Goal: Task Accomplishment & Management: Manage account settings

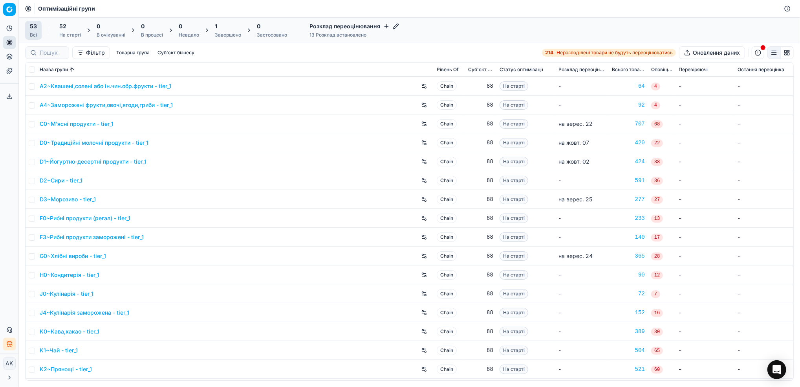
click at [232, 33] on div "Завершено" at bounding box center [228, 35] width 26 height 6
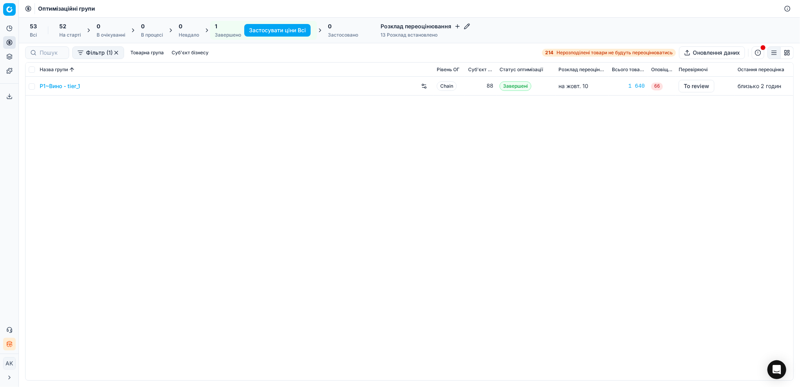
click at [38, 31] on div "53 Всі" at bounding box center [33, 30] width 17 height 19
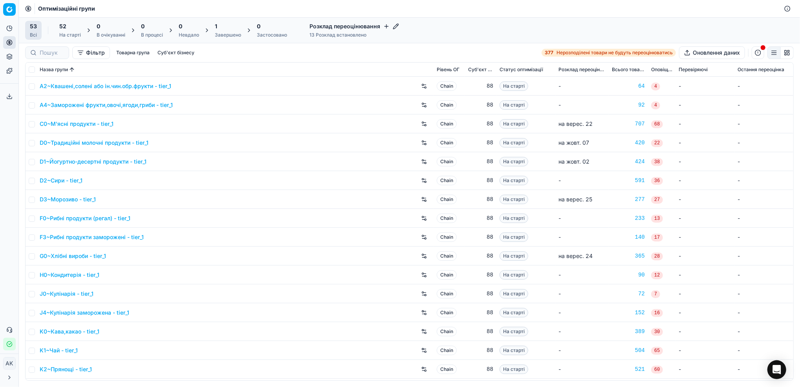
click at [229, 28] on div "1" at bounding box center [228, 26] width 26 height 8
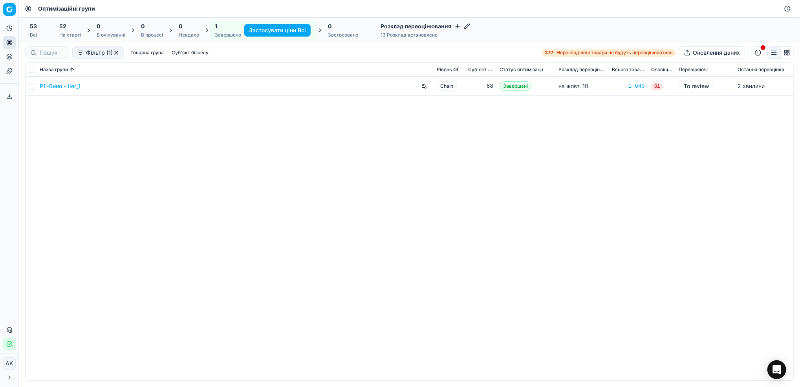
click at [39, 25] on div "53 Всі" at bounding box center [33, 30] width 17 height 19
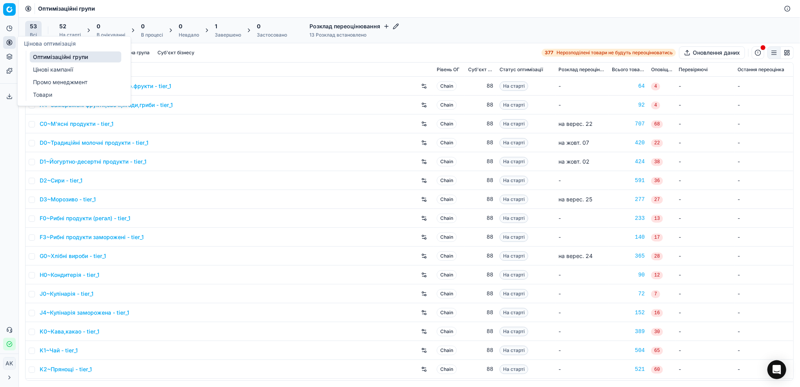
click at [46, 69] on link "Цінові кампанії" at bounding box center [76, 69] width 92 height 11
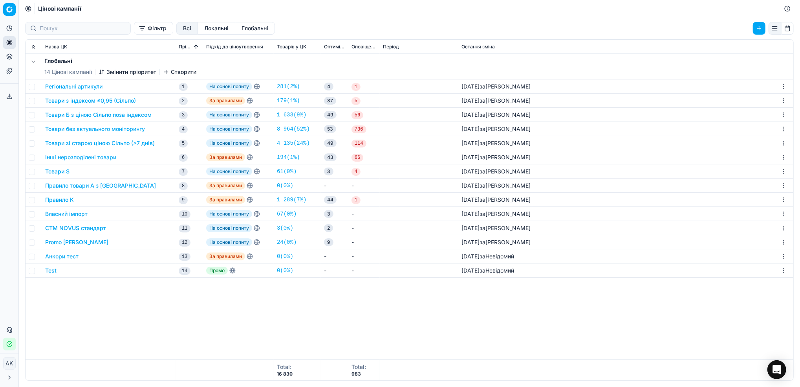
click at [61, 84] on button "Регіональні артикули" at bounding box center [73, 87] width 57 height 8
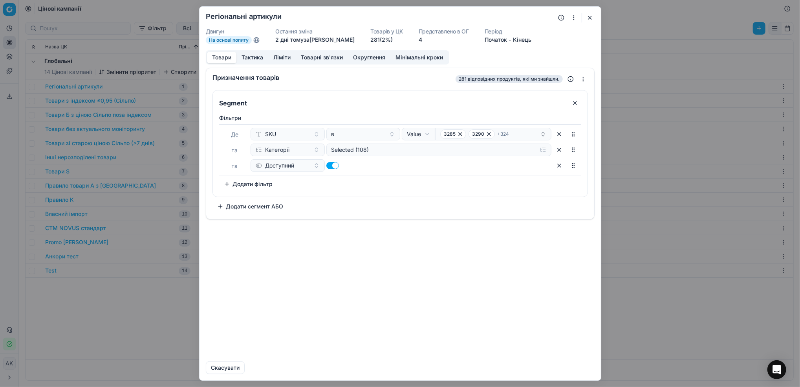
click at [592, 17] on button "button" at bounding box center [589, 17] width 9 height 9
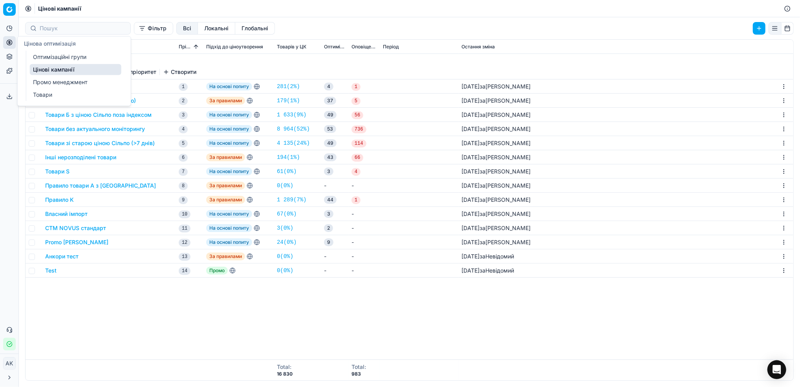
click at [53, 57] on link "Оптимізаційні групи" at bounding box center [76, 56] width 92 height 11
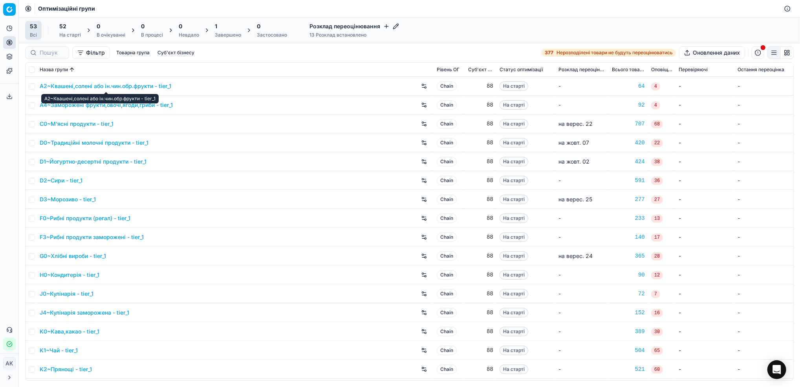
click at [75, 86] on link "A2~Квашені,солені або ін.чин.обр.фрукти - tier_1" at bounding box center [106, 86] width 132 height 8
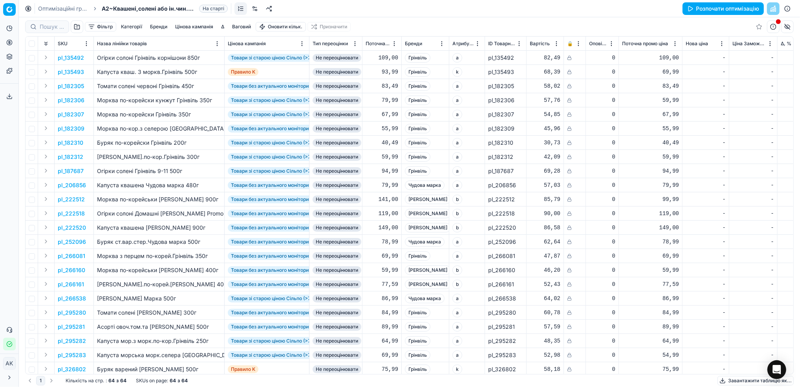
click at [256, 7] on link at bounding box center [255, 8] width 13 height 13
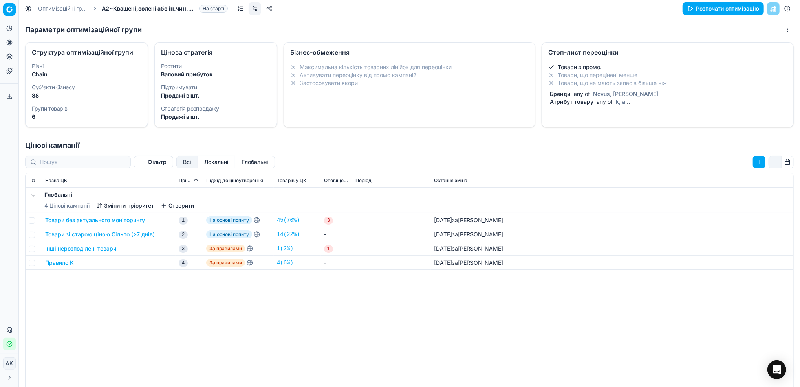
click at [612, 81] on li "Товари, що не мають запасів більше ніж" at bounding box center [667, 83] width 239 height 8
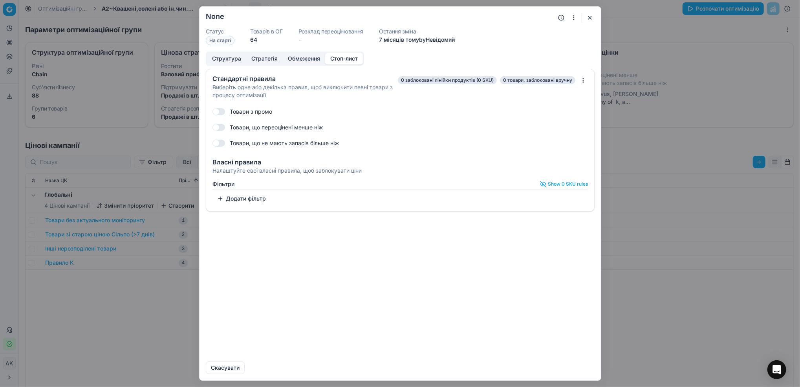
checkbox input "true"
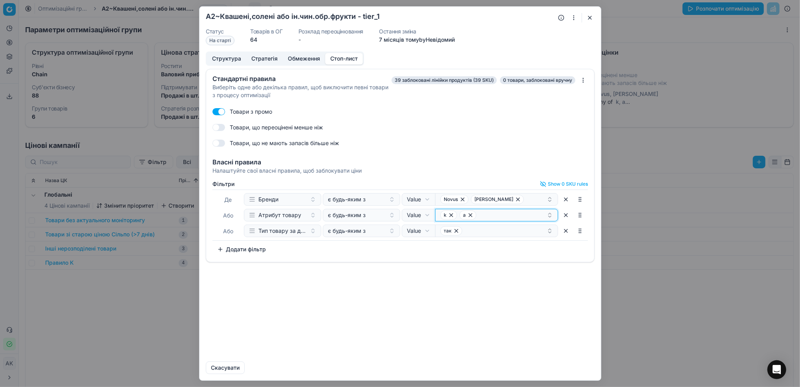
click at [511, 213] on div "k a" at bounding box center [493, 214] width 106 height 9
type input "h"
type input "H"
type input "h"
click at [528, 305] on div "Стандартні правила Виберіть одне або декілька правил, щоб виключити певні товар…" at bounding box center [401, 212] width 402 height 286
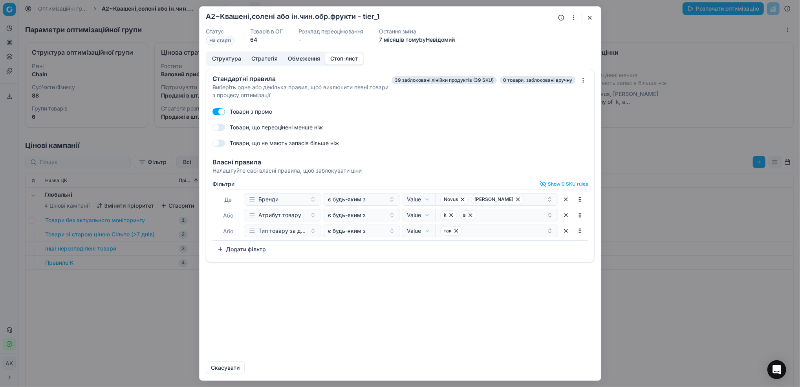
click at [487, 222] on div "[PERSON_NAME] є будь-яким з Value Field Value [PERSON_NAME] Promo Або Атрибут т…" at bounding box center [401, 214] width 376 height 51
click at [489, 215] on div "k a" at bounding box center [493, 214] width 106 height 9
click at [497, 250] on div "No Content" at bounding box center [497, 250] width 123 height 27
click at [482, 227] on input "h" at bounding box center [502, 230] width 104 height 16
type input "s"
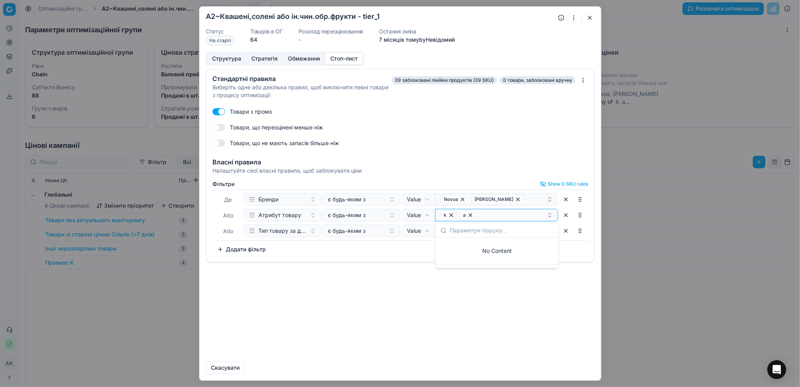
click at [398, 303] on div "Стандартні правила Виберіть одне або декілька правил, щоб виключити певні товар…" at bounding box center [401, 212] width 402 height 286
click at [425, 218] on div "Oprimization group is saving... A2~Квашені,солені або ін.чин.обр.фрукти - tier_…" at bounding box center [400, 193] width 800 height 387
click at [426, 216] on div "Oprimization group is saving... A2~Квашені,солені або ін.чин.обр.фрукти - tier_…" at bounding box center [400, 193] width 800 height 387
click at [518, 216] on div "k a" at bounding box center [493, 214] width 106 height 9
type input "H"
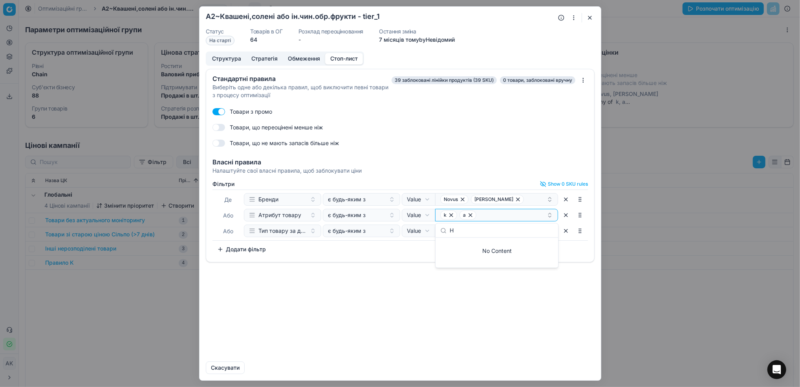
click at [475, 264] on div "Suggestions" at bounding box center [497, 265] width 123 height 3
click at [431, 282] on div "Стандартні правила Виберіть одне або декілька правил, щоб виключити певні товар…" at bounding box center [401, 212] width 402 height 286
click at [587, 18] on button "button" at bounding box center [589, 17] width 9 height 9
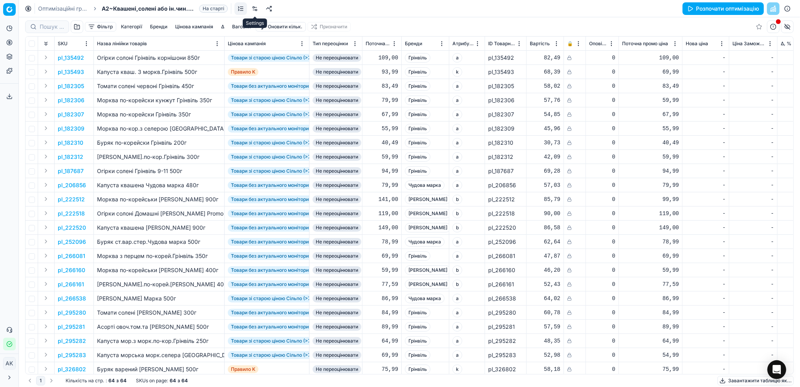
click at [255, 10] on link at bounding box center [255, 8] width 13 height 13
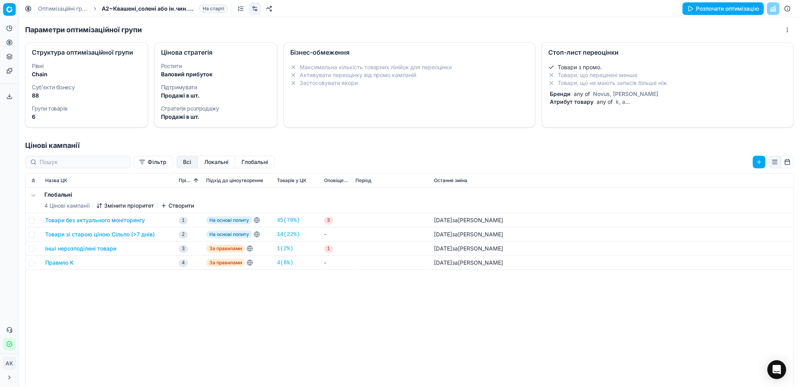
click at [579, 94] on span "any of" at bounding box center [581, 93] width 19 height 7
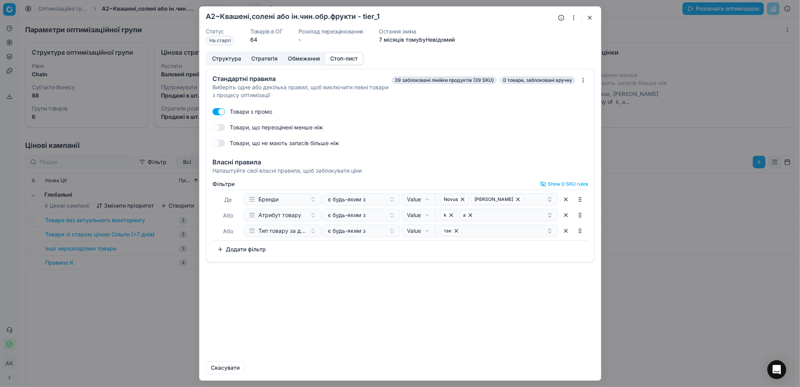
click at [243, 247] on button "Додати фільтр" at bounding box center [242, 249] width 58 height 13
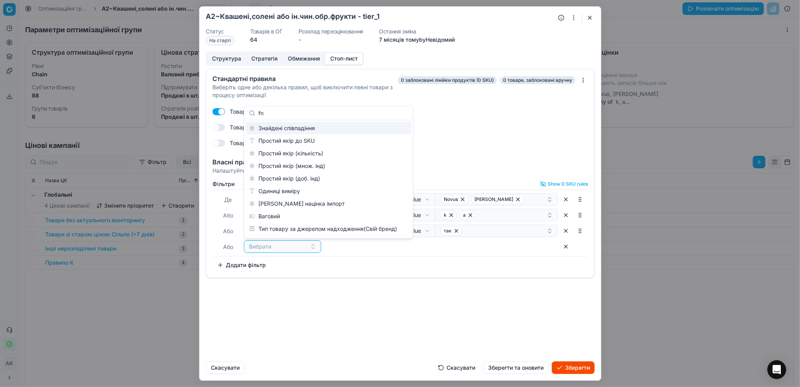
type input "f"
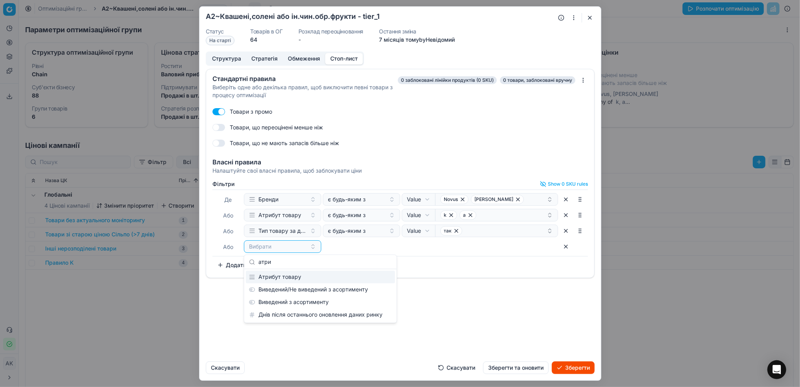
type input "атри"
click at [284, 279] on div "Атрибут товару" at bounding box center [320, 276] width 149 height 13
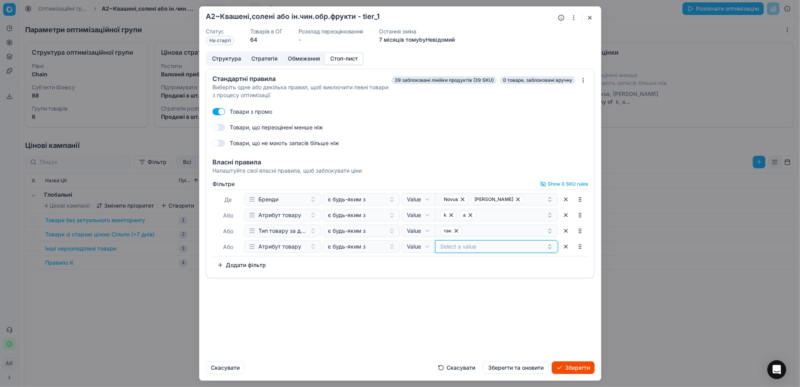
click at [465, 251] on button "Select a value" at bounding box center [496, 246] width 123 height 13
type input "р"
type input "h"
click at [472, 282] on div "No Content" at bounding box center [497, 282] width 123 height 27
click at [501, 279] on div "No Content" at bounding box center [497, 282] width 123 height 27
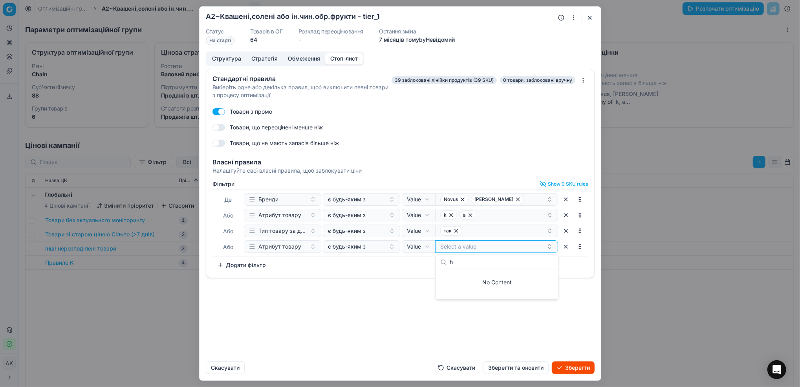
click at [469, 262] on input "h" at bounding box center [502, 262] width 104 height 16
click at [361, 276] on div "Фiльтри Show 0 SKU rules [PERSON_NAME] є будь-яким з Value Field Value [PERSON_…" at bounding box center [400, 228] width 388 height 100
click at [566, 249] on button "button" at bounding box center [566, 246] width 13 height 13
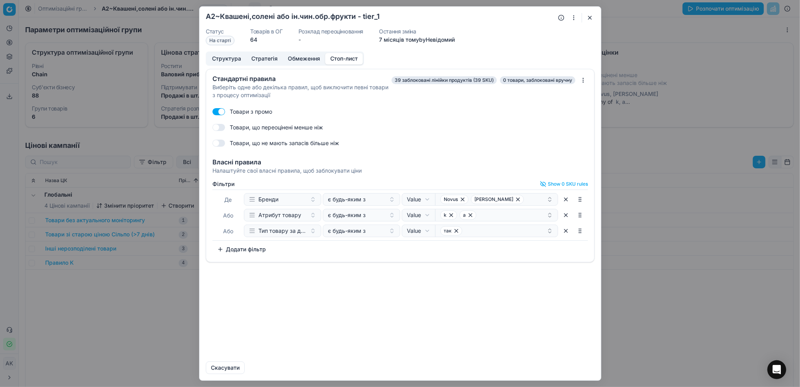
click at [592, 19] on button "button" at bounding box center [589, 17] width 9 height 9
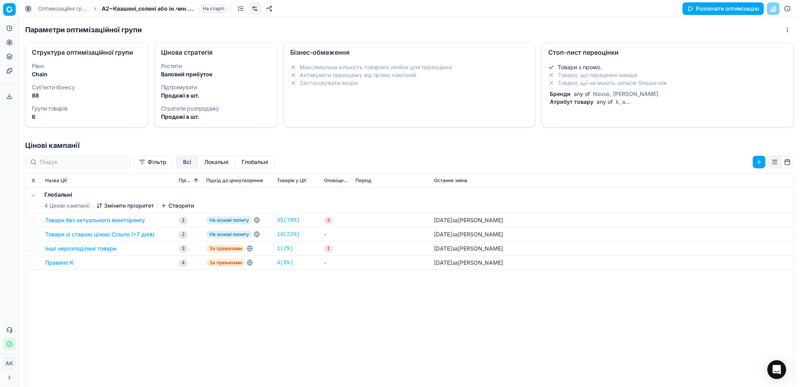
click at [58, 12] on div "Оптимізаційні групи A2~Квашені,солені або ін.чин.обр.фрукти - tier_1 На старті …" at bounding box center [409, 8] width 781 height 17
click at [58, 9] on link "Оптимізаційні групи" at bounding box center [63, 9] width 50 height 8
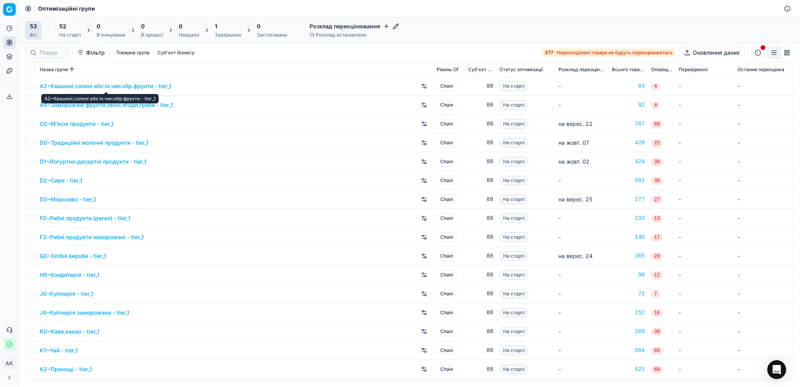
click at [78, 87] on link "A2~Квашені,солені або ін.чин.обр.фрукти - tier_1" at bounding box center [106, 86] width 132 height 8
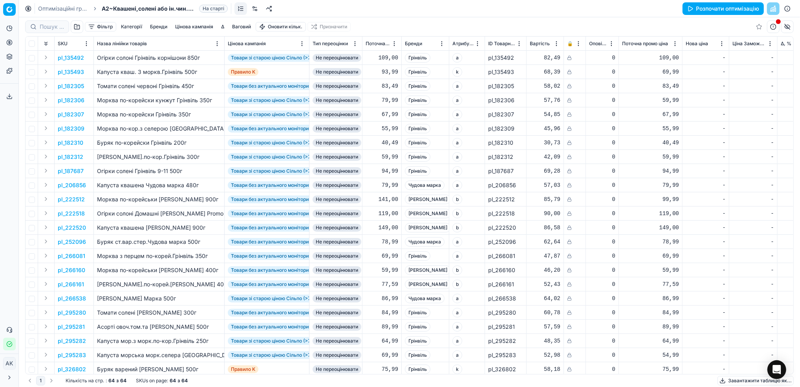
click at [108, 26] on button "Фільтр" at bounding box center [100, 26] width 31 height 9
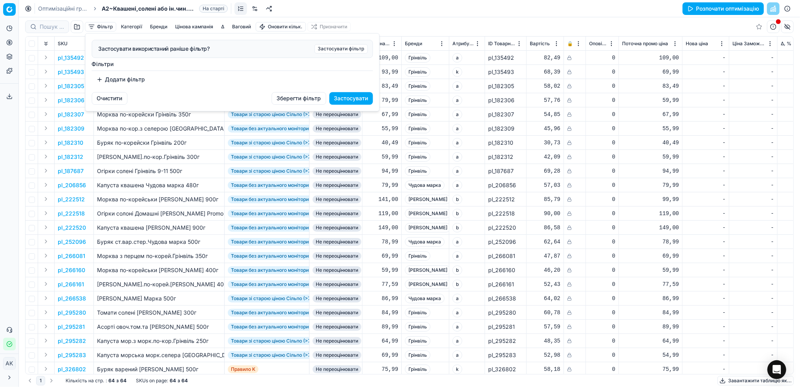
click at [128, 81] on button "Додати фільтр" at bounding box center [121, 79] width 58 height 13
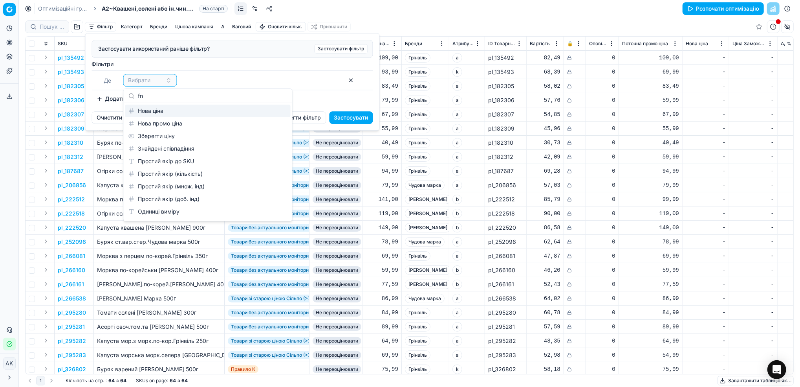
type input "f"
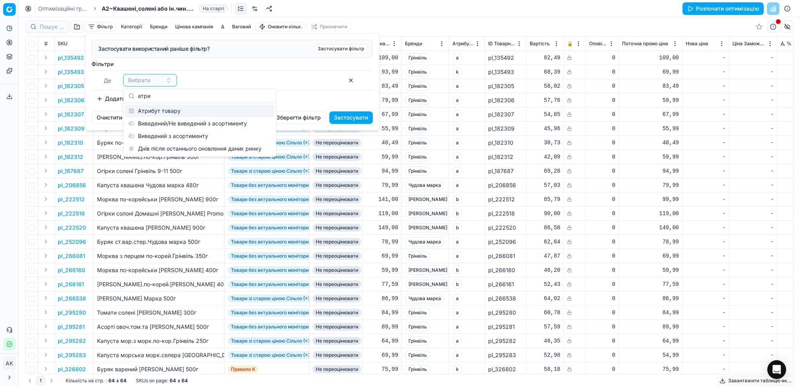
type input "атри"
click at [178, 112] on div "Атрибут товару" at bounding box center [199, 111] width 149 height 13
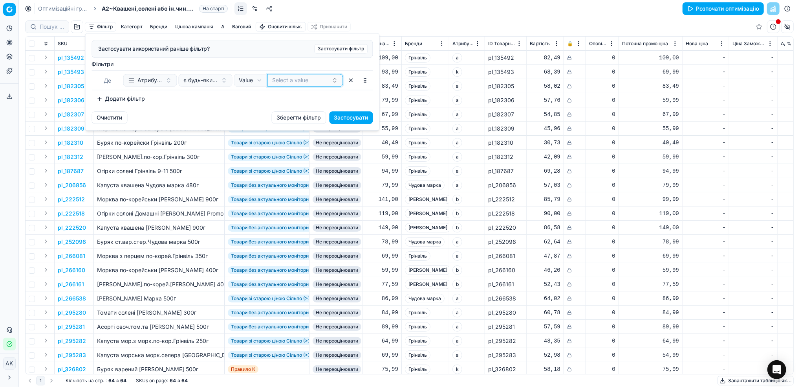
click at [299, 83] on button "Select a value" at bounding box center [306, 80] width 76 height 13
type input "h"
click at [411, 18] on html "Pricing platform Аналітика Цінова оптимізація Асортимент продукції Шаблони Серв…" at bounding box center [400, 193] width 800 height 387
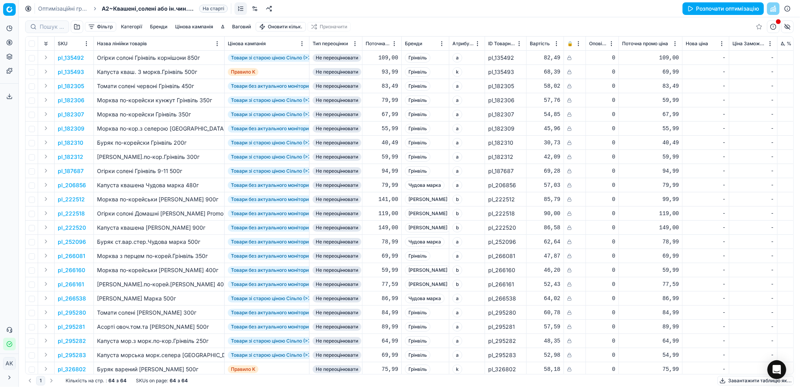
click at [53, 10] on link "Оптимізаційні групи" at bounding box center [63, 9] width 50 height 8
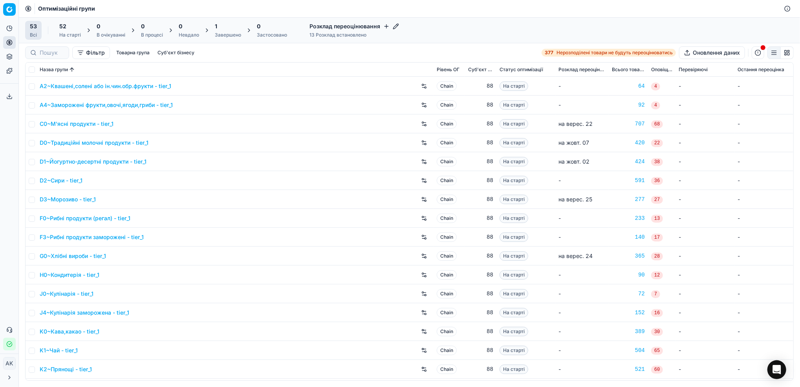
click at [86, 85] on link "A2~Квашені,солені або ін.чин.обр.фрукти - tier_1" at bounding box center [106, 86] width 132 height 8
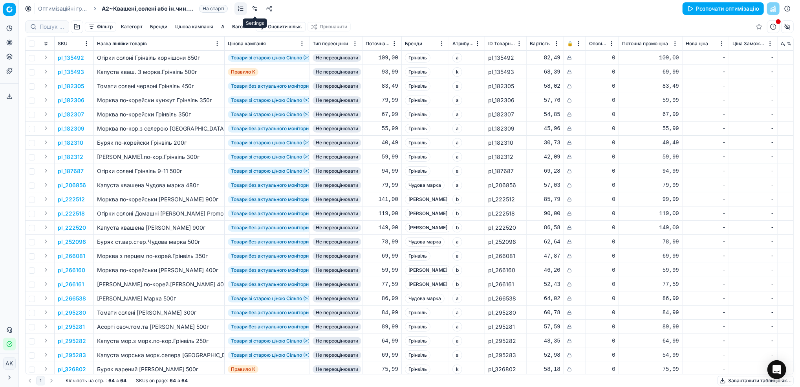
click at [256, 10] on link at bounding box center [255, 8] width 13 height 13
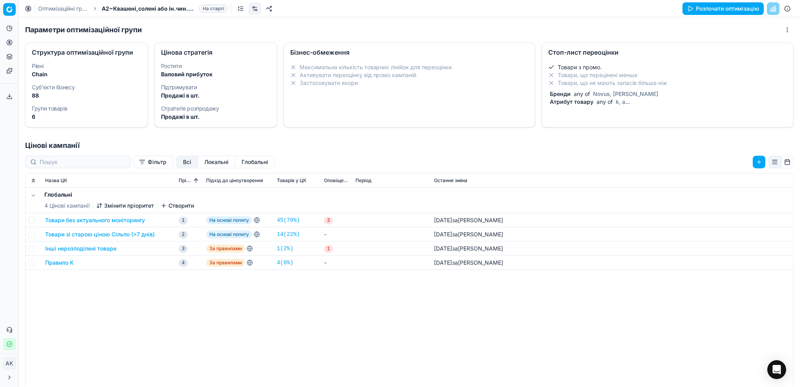
click at [565, 84] on li "Товари, що не мають запасів більше ніж" at bounding box center [667, 83] width 239 height 8
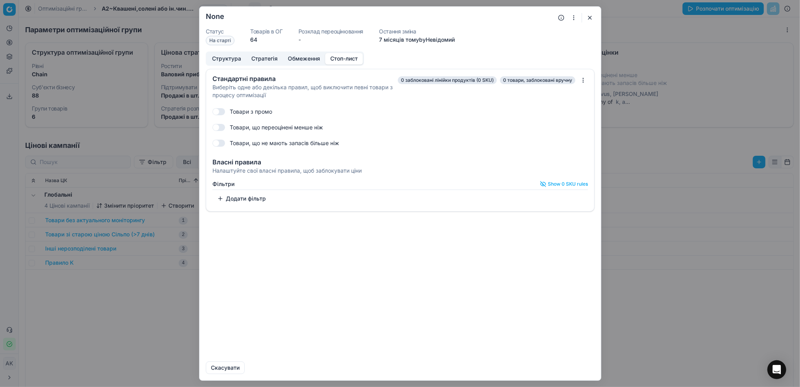
checkbox input "true"
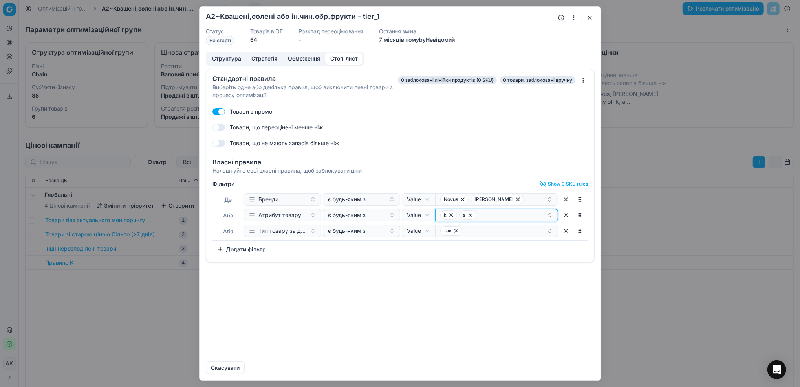
click at [491, 215] on div "k a" at bounding box center [493, 214] width 106 height 9
type input "h"
type input "і"
type input "s"
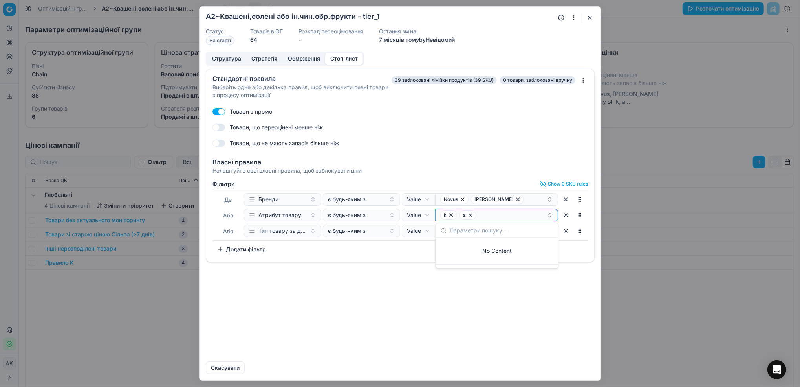
type input "f"
click at [445, 295] on div "Стандартні правила Виберіть одне або декілька правил, щоб виключити певні товар…" at bounding box center [401, 212] width 402 height 286
click at [587, 18] on button "button" at bounding box center [589, 17] width 9 height 9
